Goal: Information Seeking & Learning: Learn about a topic

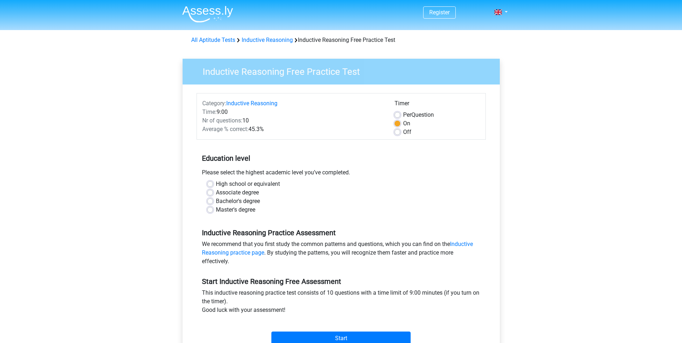
click at [403, 113] on label "Per Question" at bounding box center [418, 115] width 31 height 9
click at [399, 113] on input "Per Question" at bounding box center [398, 114] width 6 height 7
radio input "true"
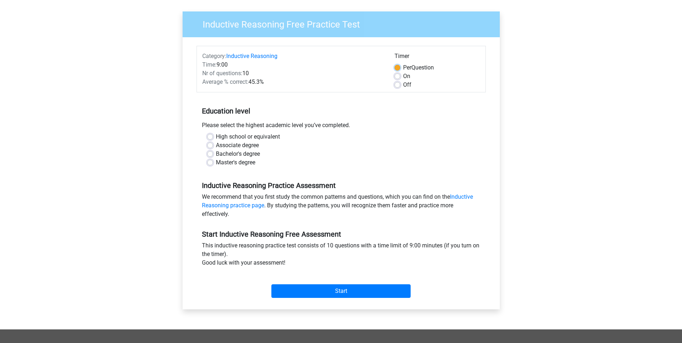
scroll to position [47, 0]
click at [239, 157] on label "Bachelor's degree" at bounding box center [238, 154] width 44 height 9
click at [213, 157] on input "Bachelor's degree" at bounding box center [210, 153] width 6 height 7
radio input "true"
click at [606, 211] on div "Register Nederlands English" at bounding box center [341, 236] width 682 height 566
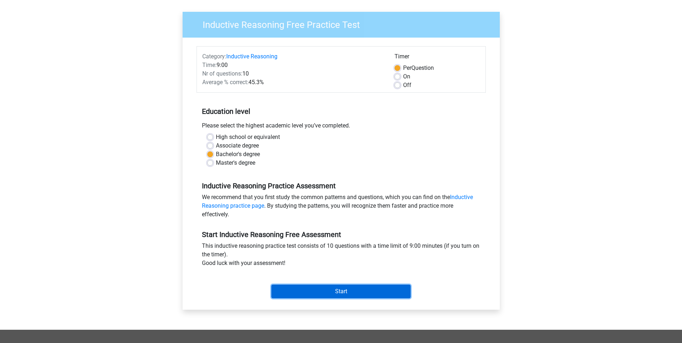
click at [349, 291] on input "Start" at bounding box center [340, 292] width 139 height 14
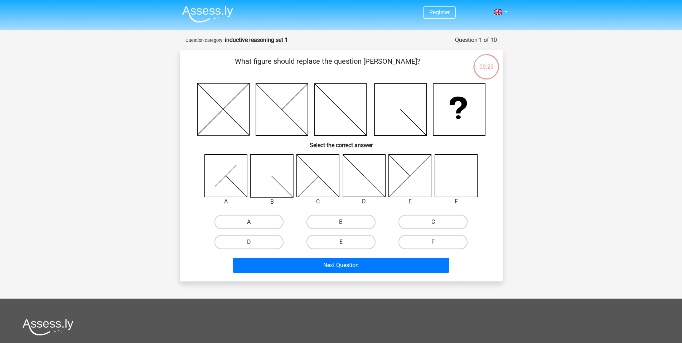
click at [446, 178] on icon at bounding box center [456, 175] width 43 height 43
click at [424, 241] on label "F" at bounding box center [433, 242] width 69 height 14
click at [433, 242] on input "F" at bounding box center [435, 244] width 5 height 5
radio input "true"
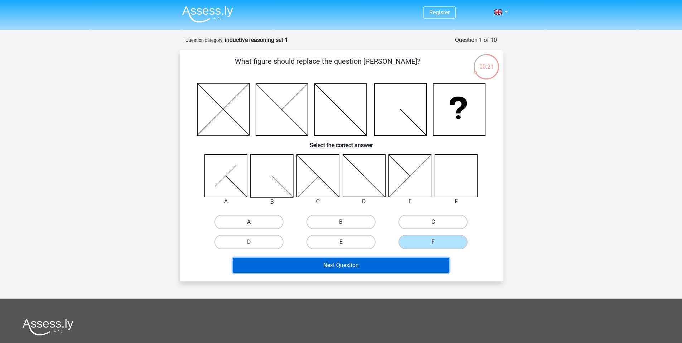
click at [409, 263] on button "Next Question" at bounding box center [341, 265] width 217 height 15
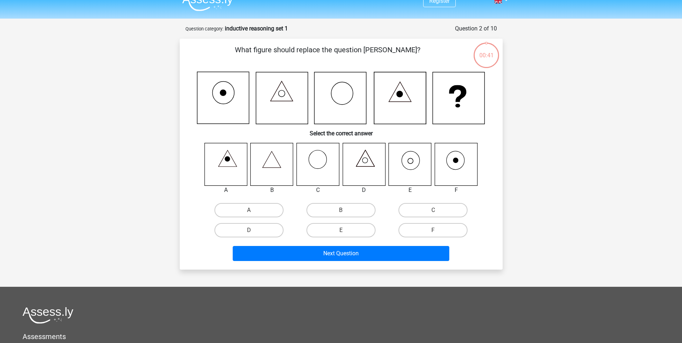
scroll to position [36, 0]
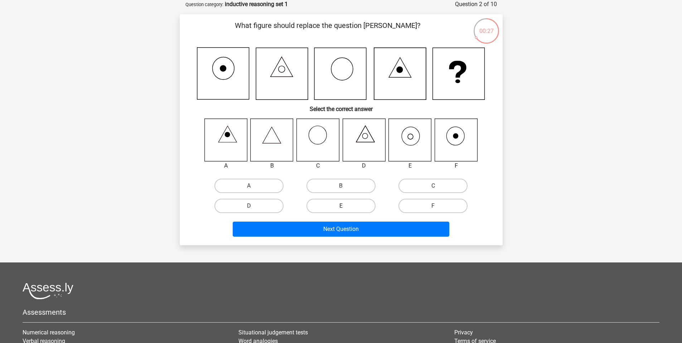
click at [348, 207] on label "E" at bounding box center [341, 206] width 69 height 14
click at [346, 207] on input "E" at bounding box center [343, 208] width 5 height 5
radio input "true"
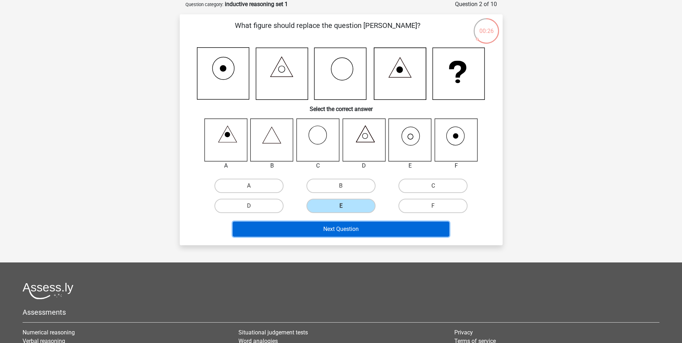
click at [349, 231] on button "Next Question" at bounding box center [341, 229] width 217 height 15
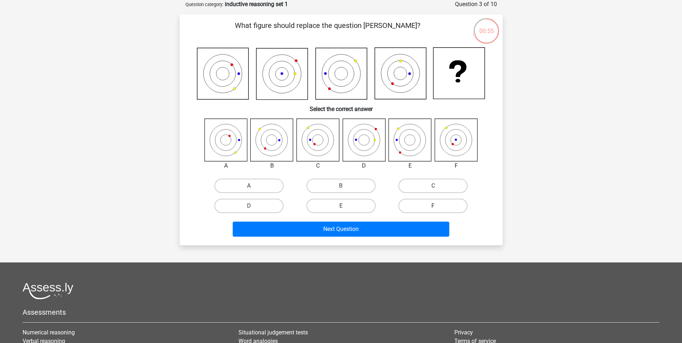
click at [418, 209] on label "F" at bounding box center [433, 206] width 69 height 14
click at [433, 209] on input "F" at bounding box center [435, 208] width 5 height 5
radio input "true"
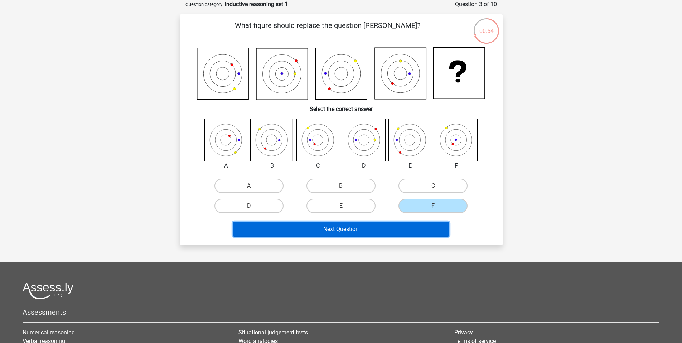
click at [405, 230] on button "Next Question" at bounding box center [341, 229] width 217 height 15
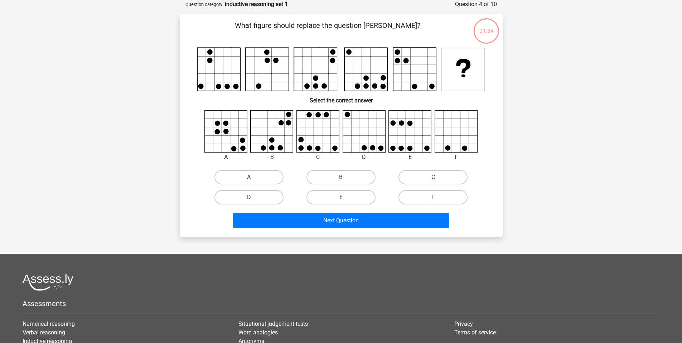
scroll to position [37, 0]
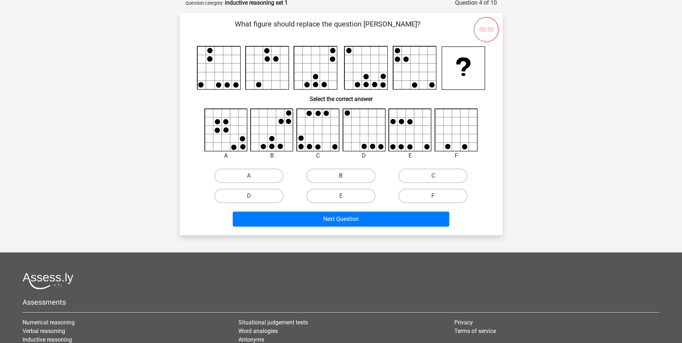
click at [337, 176] on label "B" at bounding box center [341, 176] width 69 height 14
click at [341, 176] on input "B" at bounding box center [343, 178] width 5 height 5
radio input "true"
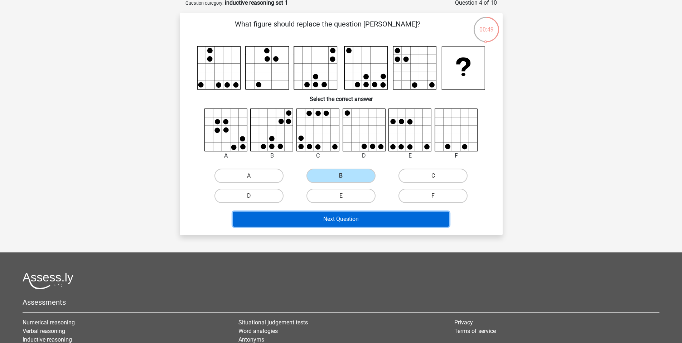
click at [365, 213] on button "Next Question" at bounding box center [341, 219] width 217 height 15
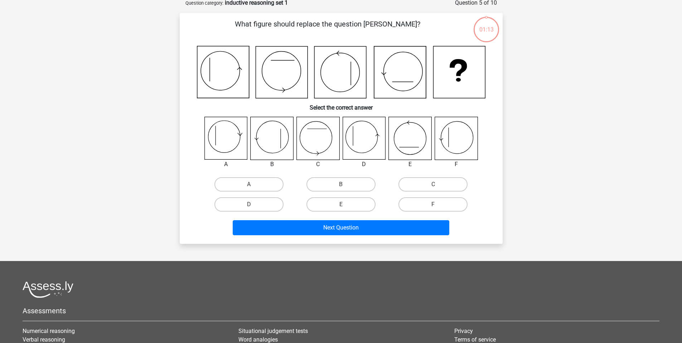
scroll to position [36, 0]
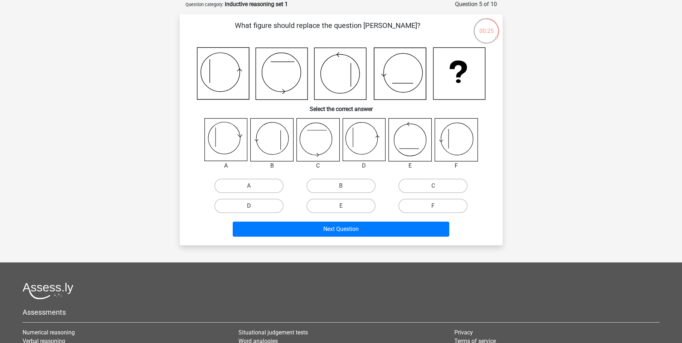
click at [263, 203] on label "D" at bounding box center [248, 206] width 69 height 14
click at [254, 206] on input "D" at bounding box center [251, 208] width 5 height 5
radio input "true"
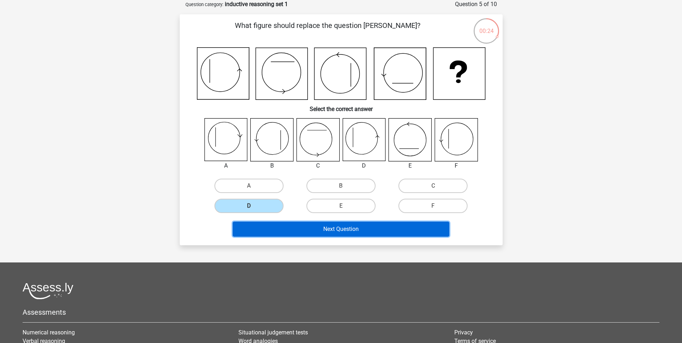
click at [303, 232] on button "Next Question" at bounding box center [341, 229] width 217 height 15
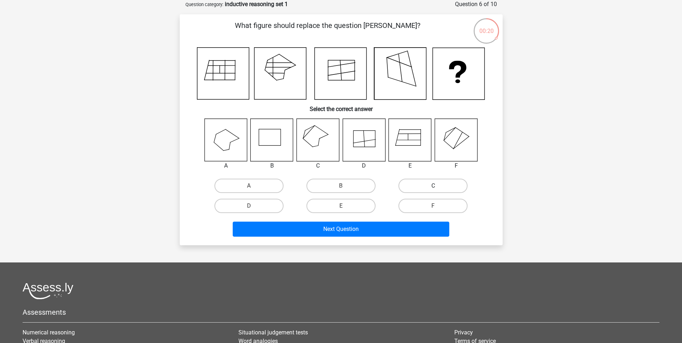
click at [416, 184] on label "C" at bounding box center [433, 186] width 69 height 14
click at [433, 186] on input "C" at bounding box center [435, 188] width 5 height 5
radio input "true"
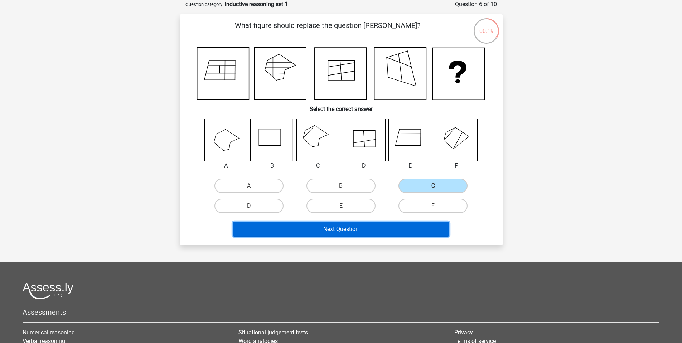
click at [406, 230] on button "Next Question" at bounding box center [341, 229] width 217 height 15
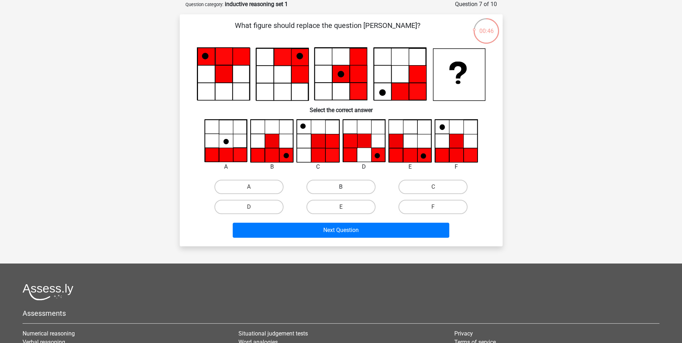
click at [339, 187] on label "B" at bounding box center [341, 187] width 69 height 14
click at [341, 187] on input "B" at bounding box center [343, 189] width 5 height 5
radio input "true"
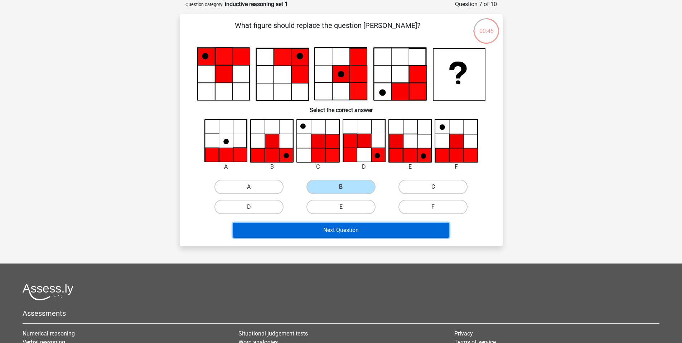
click at [349, 234] on button "Next Question" at bounding box center [341, 230] width 217 height 15
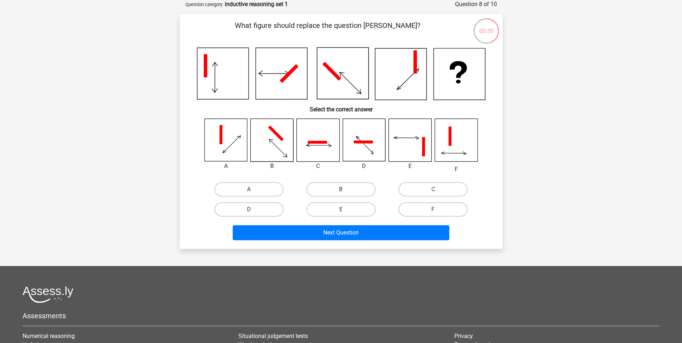
click at [322, 187] on label "B" at bounding box center [341, 189] width 69 height 14
click at [341, 189] on input "B" at bounding box center [343, 191] width 5 height 5
radio input "true"
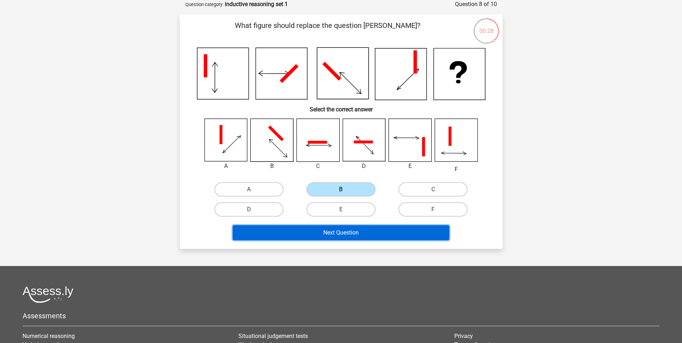
click at [323, 235] on button "Next Question" at bounding box center [341, 232] width 217 height 15
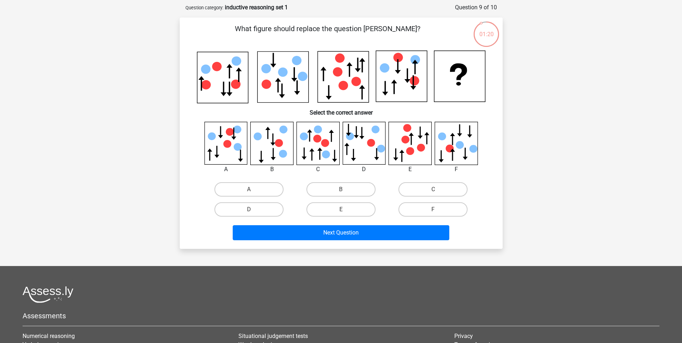
scroll to position [28, 0]
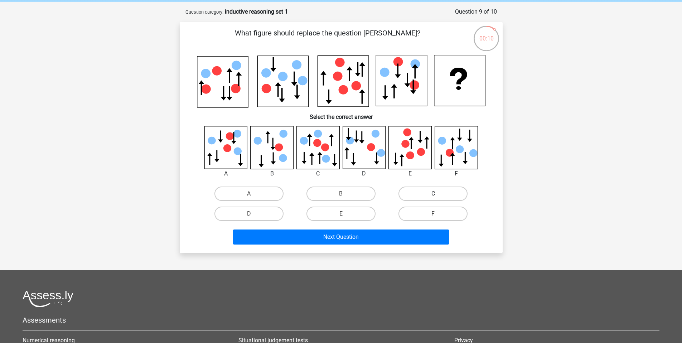
click at [425, 191] on label "C" at bounding box center [433, 194] width 69 height 14
click at [433, 194] on input "C" at bounding box center [435, 196] width 5 height 5
radio input "true"
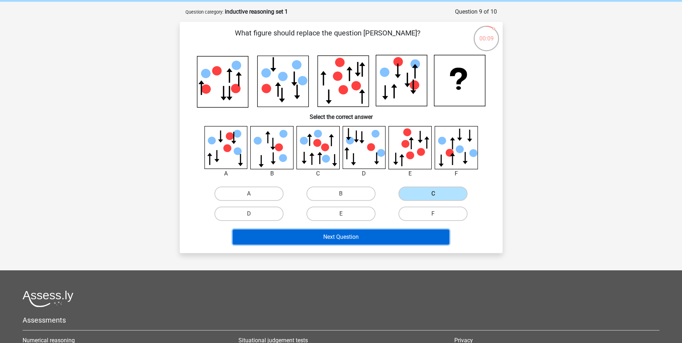
click at [398, 242] on button "Next Question" at bounding box center [341, 237] width 217 height 15
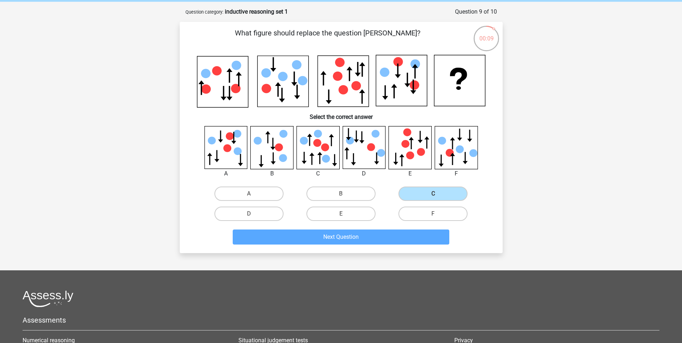
scroll to position [36, 0]
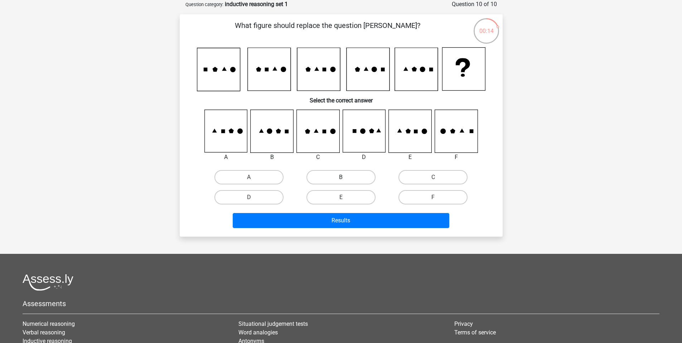
click at [344, 182] on label "B" at bounding box center [341, 177] width 69 height 14
click at [344, 182] on input "B" at bounding box center [343, 179] width 5 height 5
radio input "true"
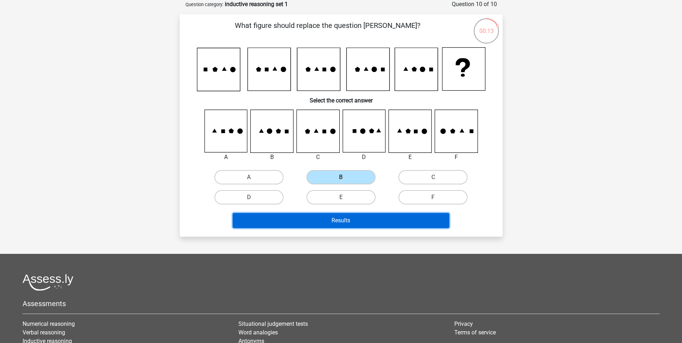
click at [352, 223] on button "Results" at bounding box center [341, 220] width 217 height 15
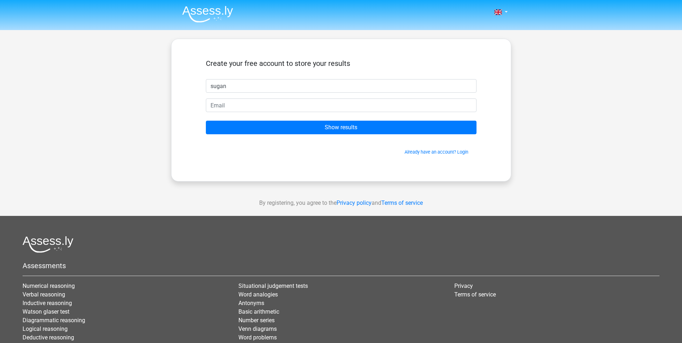
type input "Sugam"
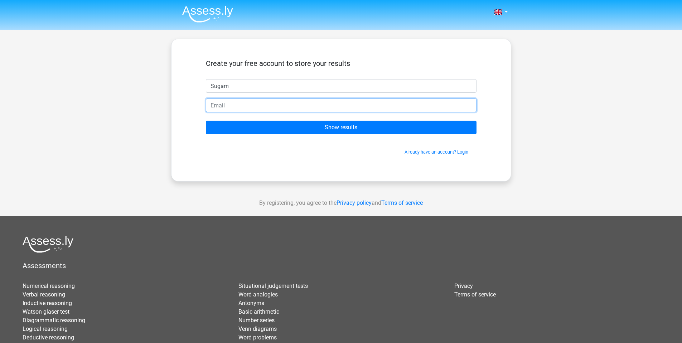
click at [251, 105] on input "email" at bounding box center [341, 105] width 271 height 14
type input "[EMAIL_ADDRESS][DOMAIN_NAME]"
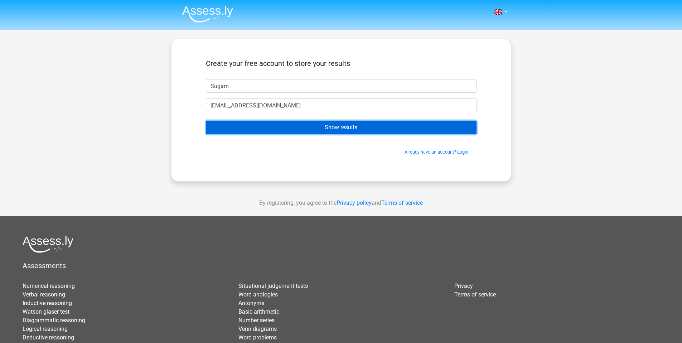
click at [307, 130] on input "Show results" at bounding box center [341, 128] width 271 height 14
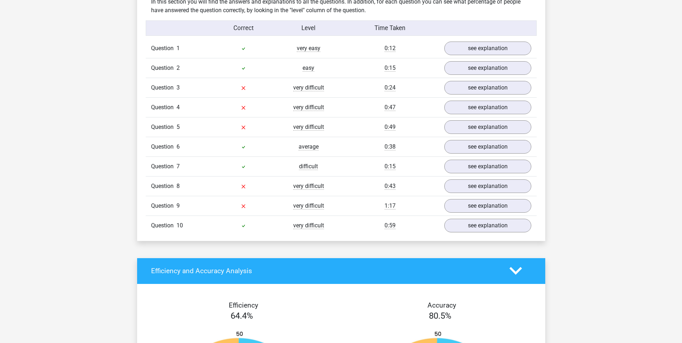
scroll to position [598, 0]
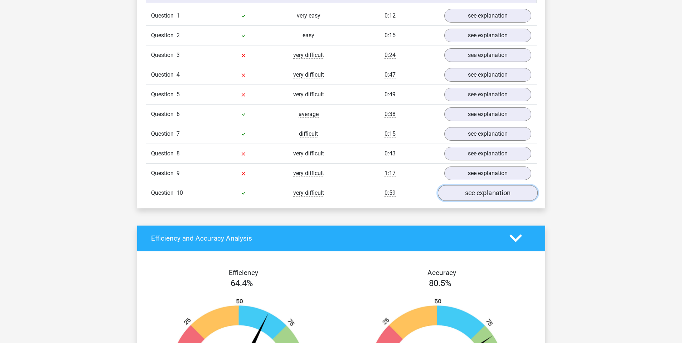
click at [478, 196] on link "see explanation" at bounding box center [488, 193] width 100 height 16
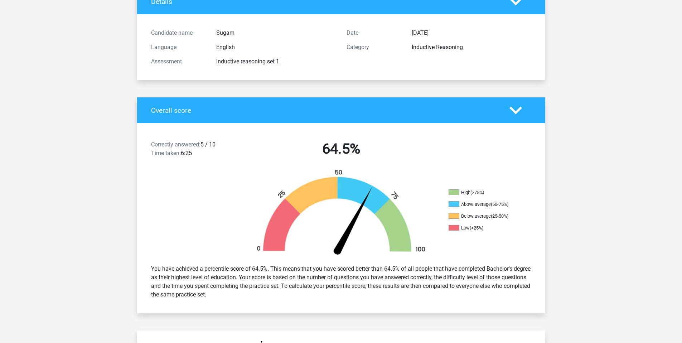
scroll to position [0, 0]
